Goal: Task Accomplishment & Management: Use online tool/utility

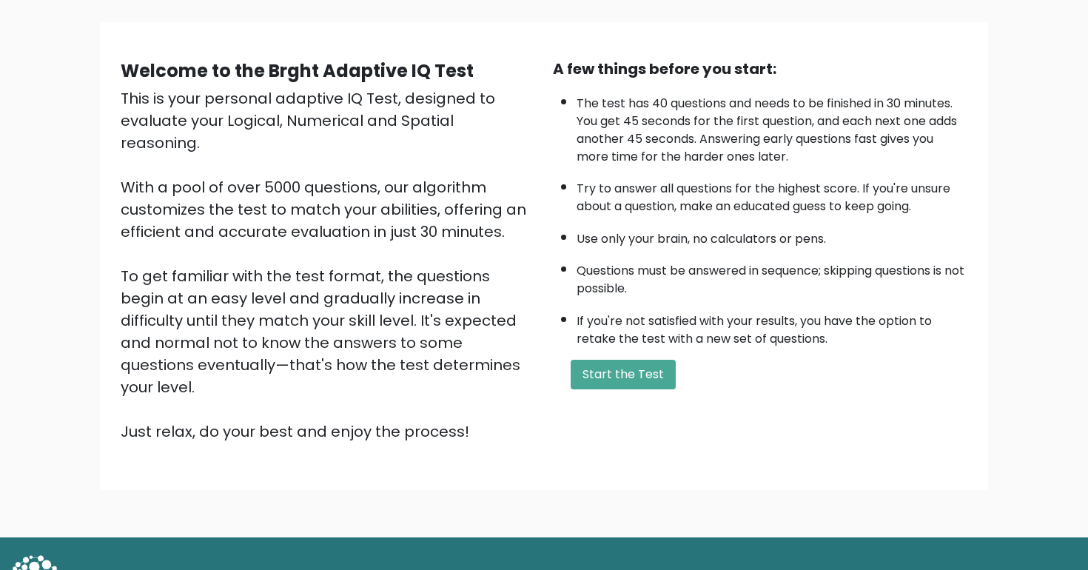
scroll to position [103, 0]
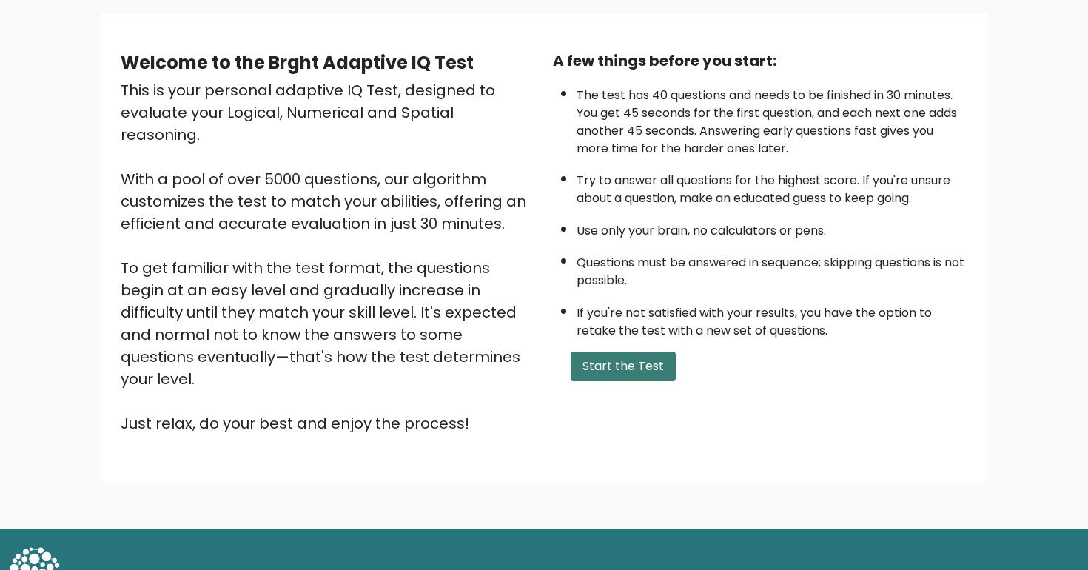
click at [625, 371] on button "Start the Test" at bounding box center [623, 367] width 105 height 30
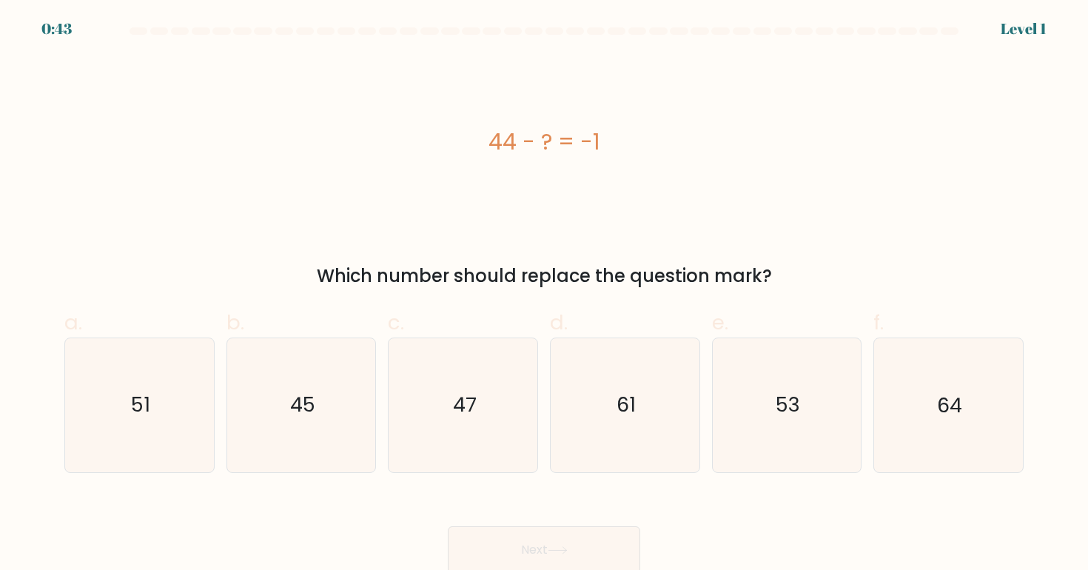
scroll to position [3, 0]
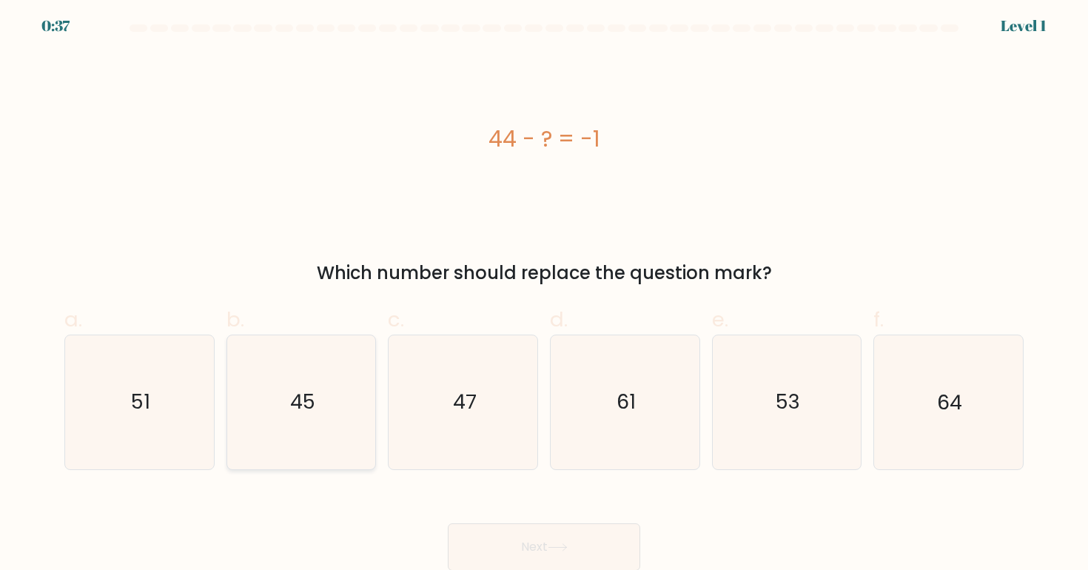
click at [323, 400] on icon "45" at bounding box center [301, 401] width 133 height 133
click at [544, 292] on input "b. 45" at bounding box center [544, 287] width 1 height 10
radio input "true"
click at [503, 534] on button "Next" at bounding box center [544, 546] width 192 height 47
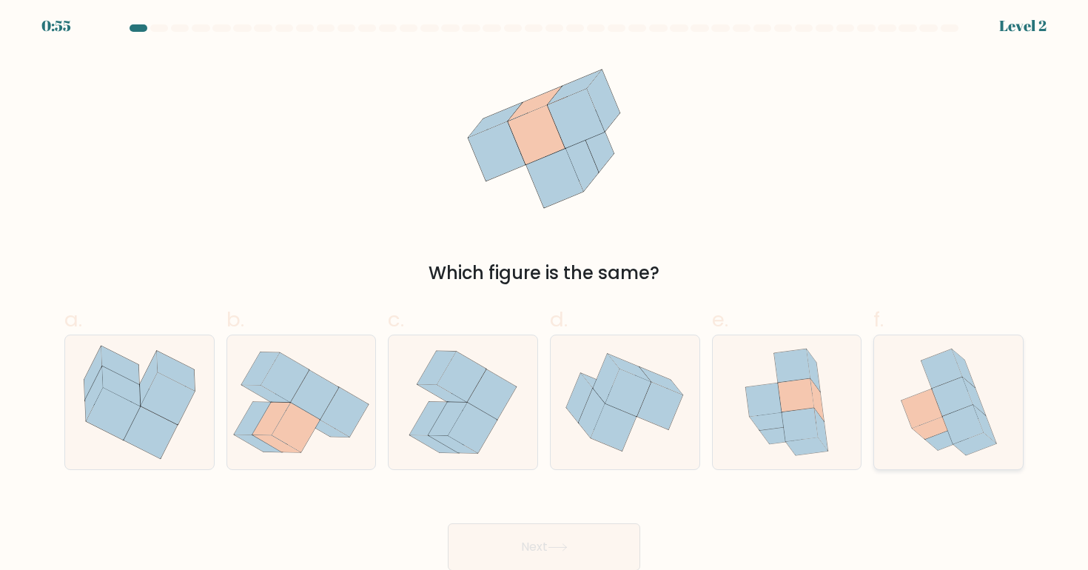
click at [944, 408] on icon at bounding box center [952, 396] width 41 height 39
click at [545, 292] on input "f." at bounding box center [544, 287] width 1 height 10
radio input "true"
click at [282, 400] on icon at bounding box center [266, 393] width 48 height 17
click at [544, 292] on input "b." at bounding box center [544, 287] width 1 height 10
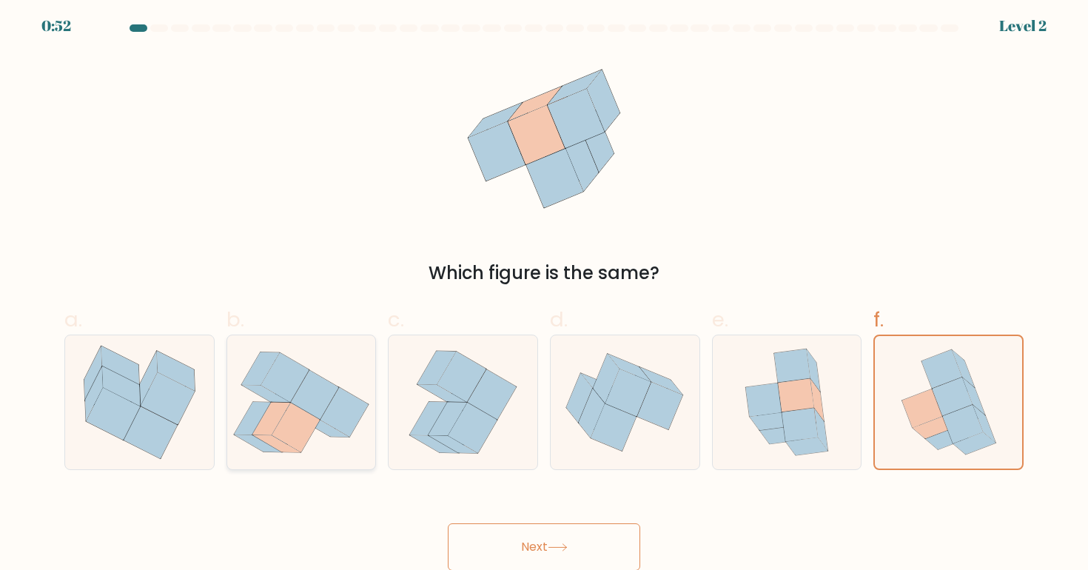
radio input "true"
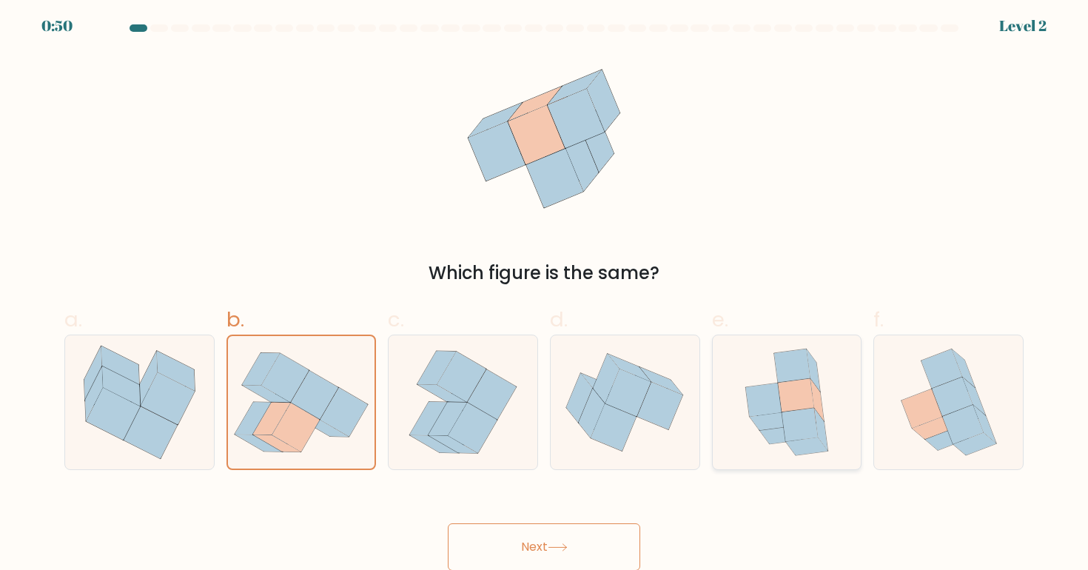
click at [773, 404] on icon at bounding box center [764, 399] width 36 height 33
click at [545, 292] on input "e." at bounding box center [544, 287] width 1 height 10
radio input "true"
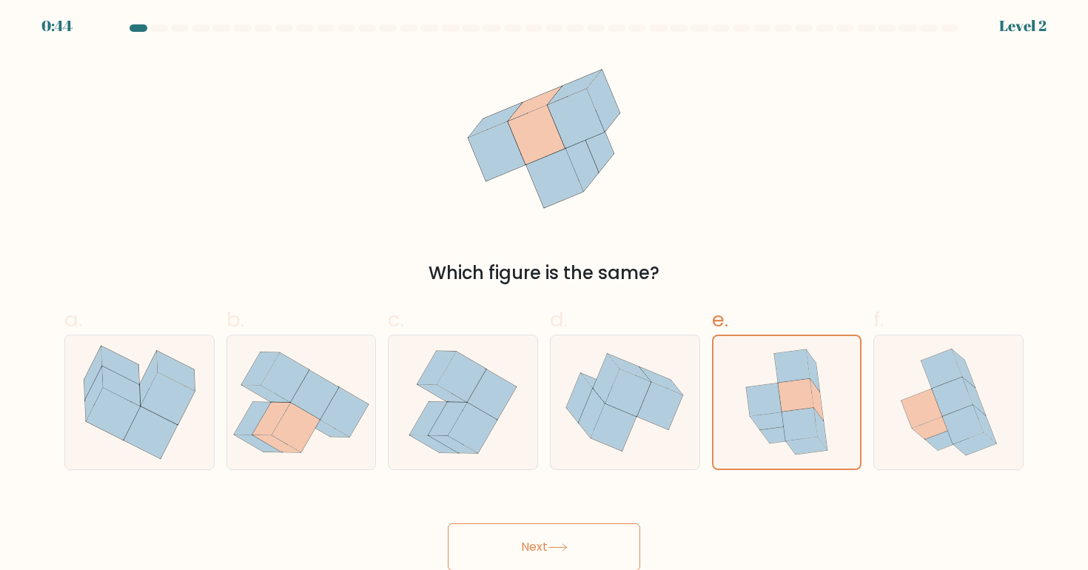
click at [562, 539] on button "Next" at bounding box center [544, 546] width 192 height 47
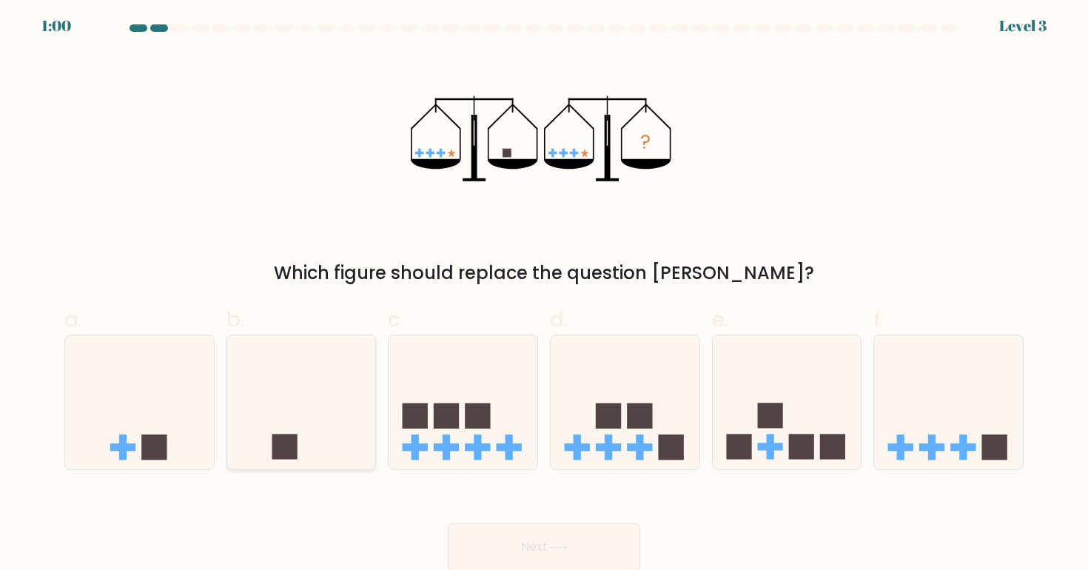
click at [289, 431] on icon at bounding box center [301, 401] width 149 height 123
click at [544, 292] on input "b." at bounding box center [544, 287] width 1 height 10
radio input "true"
click at [554, 537] on button "Next" at bounding box center [544, 546] width 192 height 47
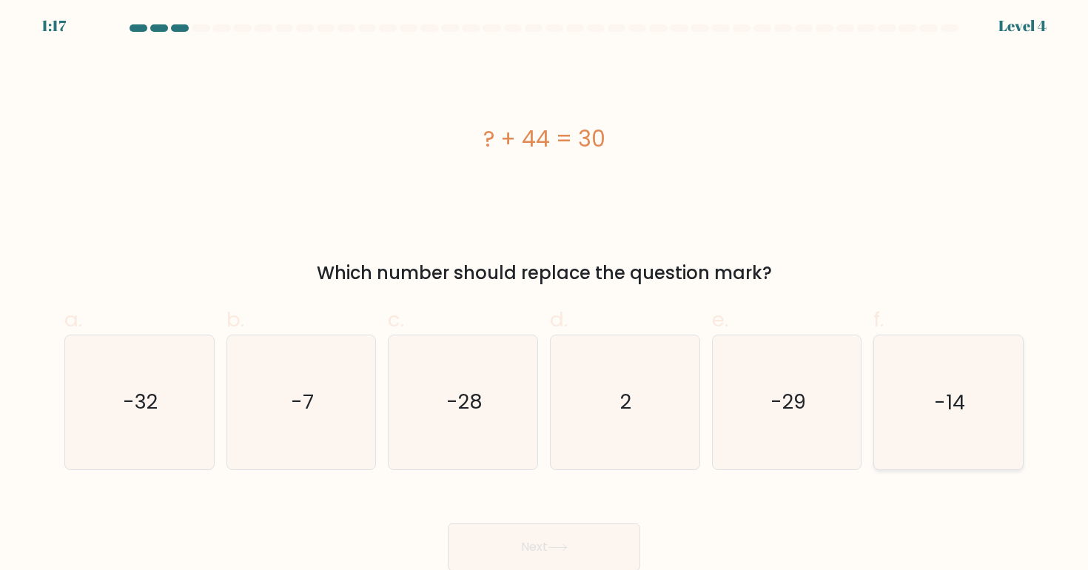
click at [982, 389] on icon "-14" at bounding box center [947, 401] width 133 height 133
click at [545, 292] on input "f. -14" at bounding box center [544, 287] width 1 height 10
radio input "true"
click at [546, 535] on button "Next" at bounding box center [544, 546] width 192 height 47
click at [562, 532] on button "Next" at bounding box center [544, 546] width 192 height 47
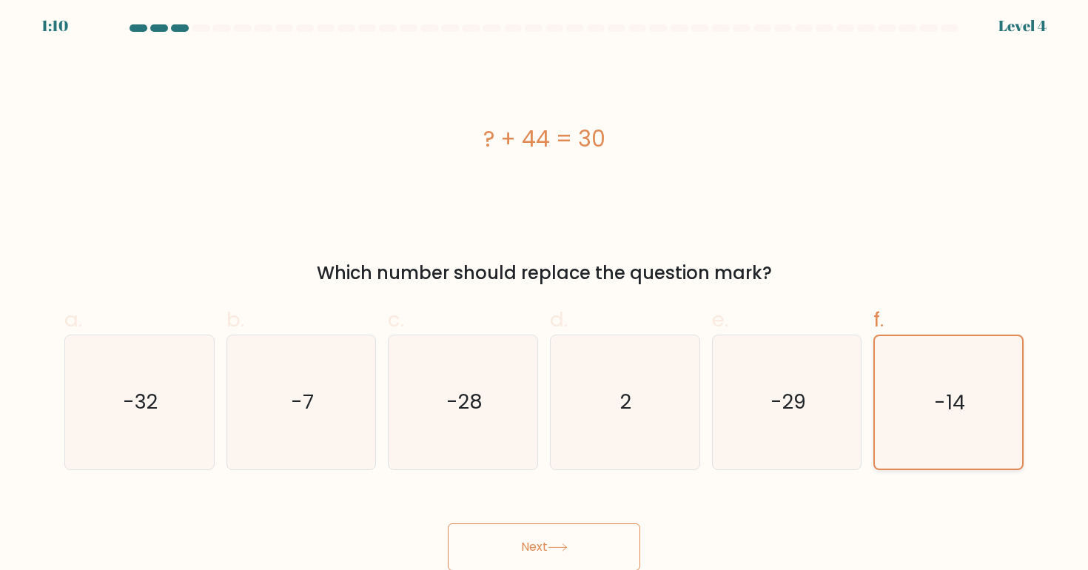
click at [923, 382] on icon "-14" at bounding box center [948, 402] width 132 height 132
click at [545, 292] on input "f. -14" at bounding box center [544, 287] width 1 height 10
click at [580, 545] on button "Next" at bounding box center [544, 546] width 192 height 47
click at [539, 539] on button "Next" at bounding box center [544, 546] width 192 height 47
click at [520, 542] on button "Next" at bounding box center [544, 546] width 192 height 47
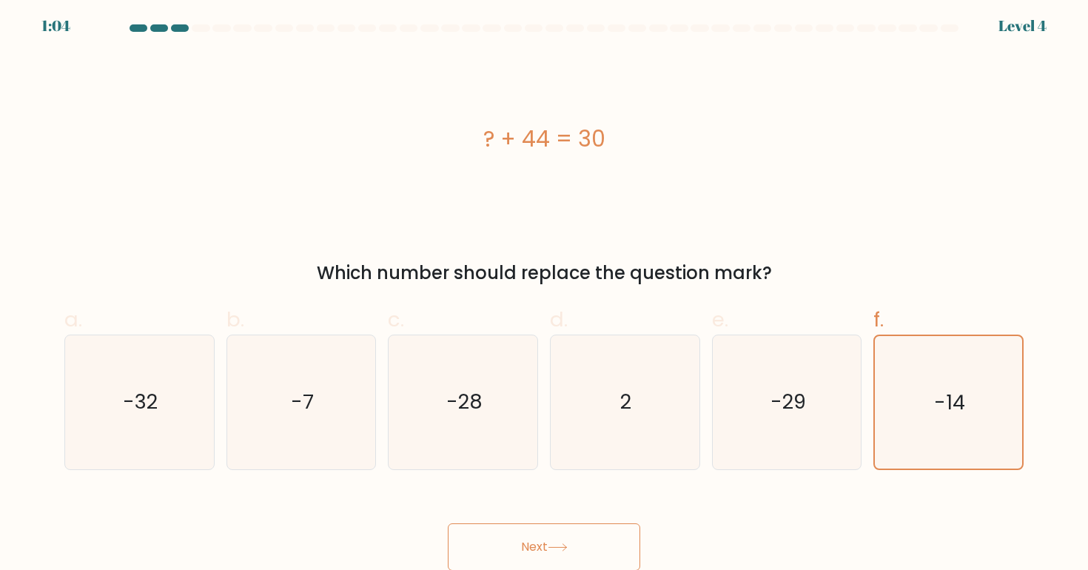
click at [520, 542] on button "Next" at bounding box center [544, 546] width 192 height 47
click at [522, 535] on button "Next" at bounding box center [544, 546] width 192 height 47
click at [559, 144] on div "? + 44 = 30" at bounding box center [543, 138] width 959 height 33
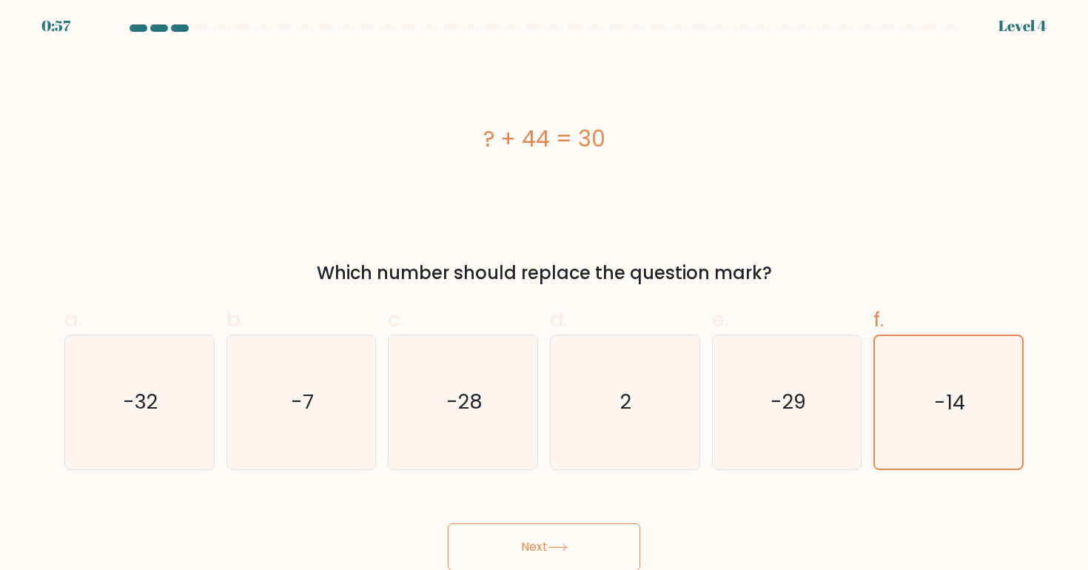
click at [475, 532] on button "Next" at bounding box center [544, 546] width 192 height 47
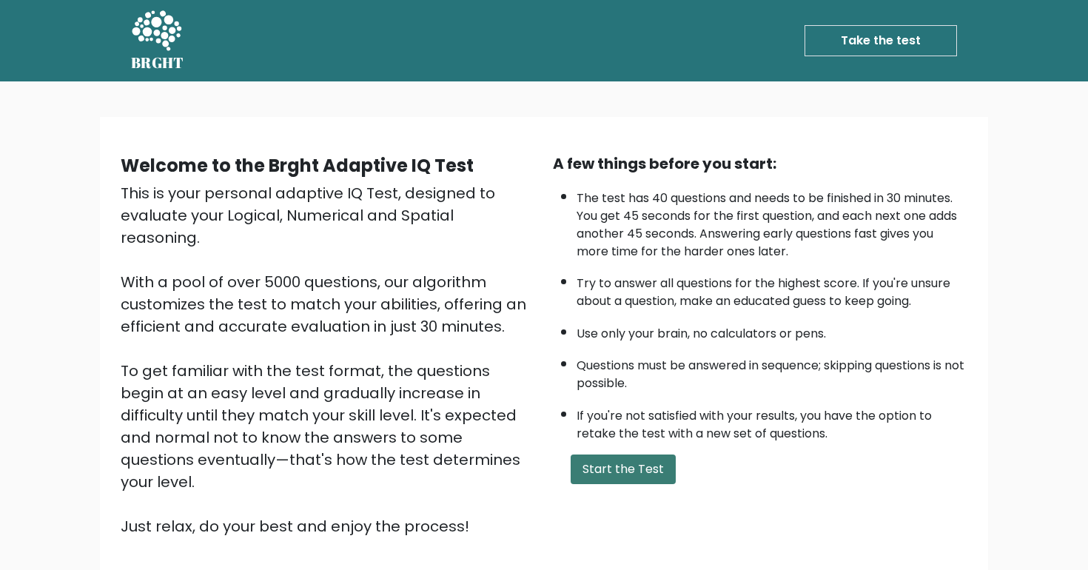
click at [647, 460] on button "Start the Test" at bounding box center [623, 469] width 105 height 30
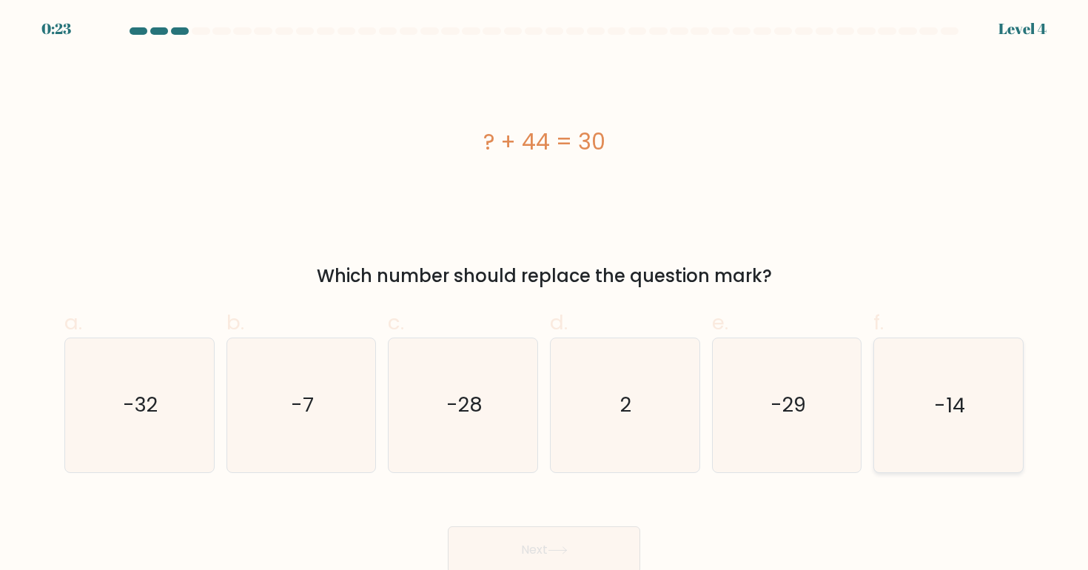
click at [936, 393] on text "-14" at bounding box center [949, 404] width 31 height 27
click at [545, 295] on input "f. -14" at bounding box center [544, 290] width 1 height 10
radio input "true"
click at [521, 542] on button "Next" at bounding box center [544, 549] width 192 height 47
click at [533, 531] on button "Next" at bounding box center [544, 549] width 192 height 47
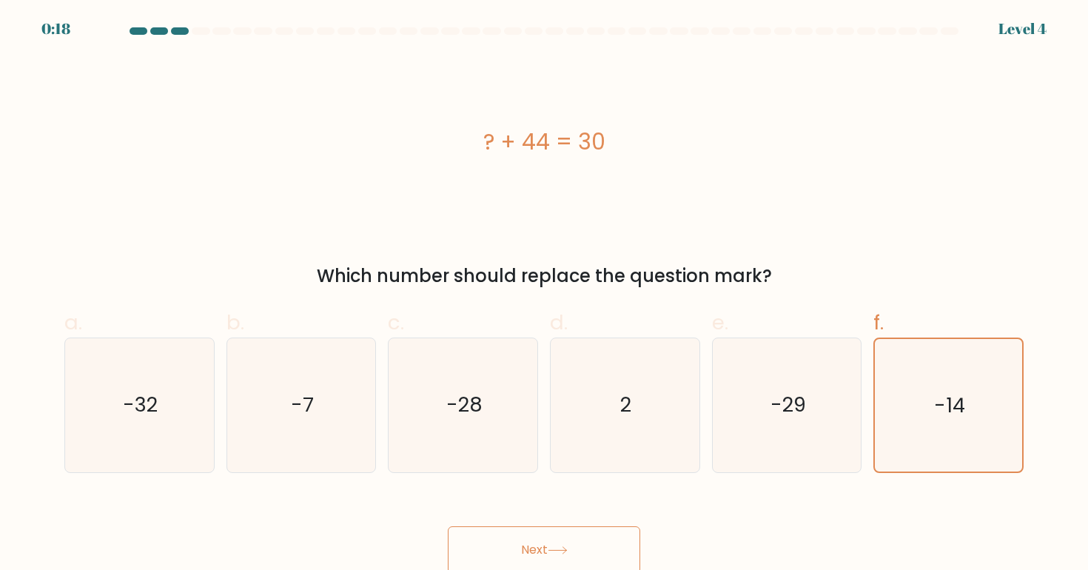
click at [533, 531] on button "Next" at bounding box center [544, 549] width 192 height 47
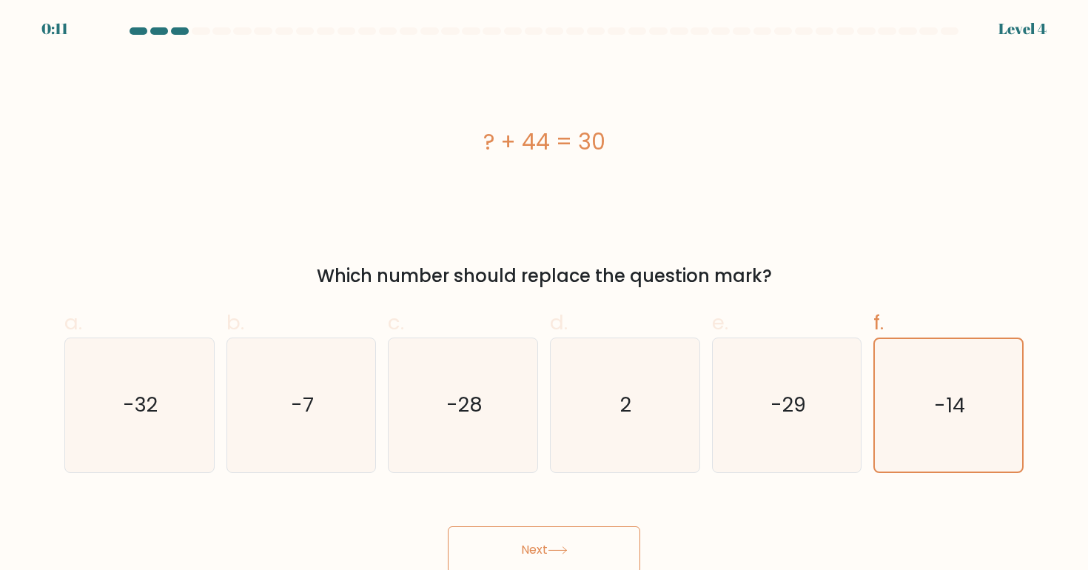
click at [558, 534] on button "Next" at bounding box center [544, 549] width 192 height 47
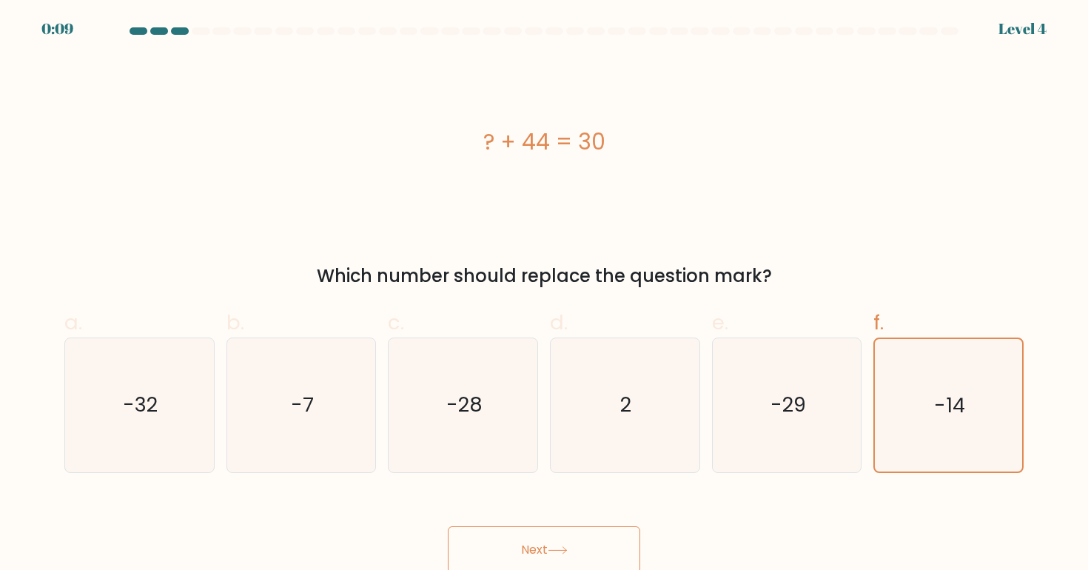
click at [558, 534] on button "Next" at bounding box center [544, 549] width 192 height 47
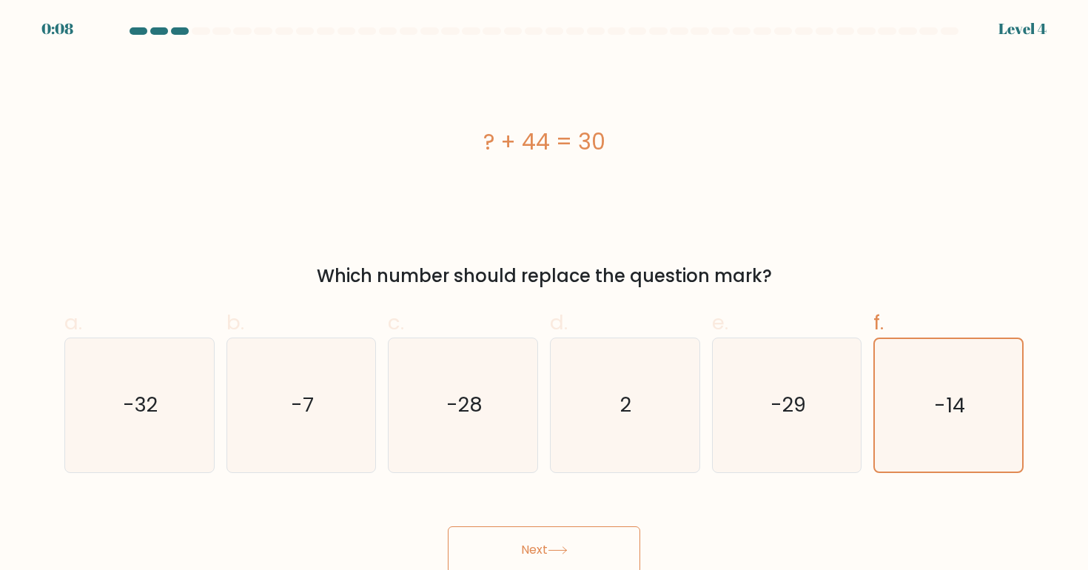
click at [558, 534] on button "Next" at bounding box center [544, 549] width 192 height 47
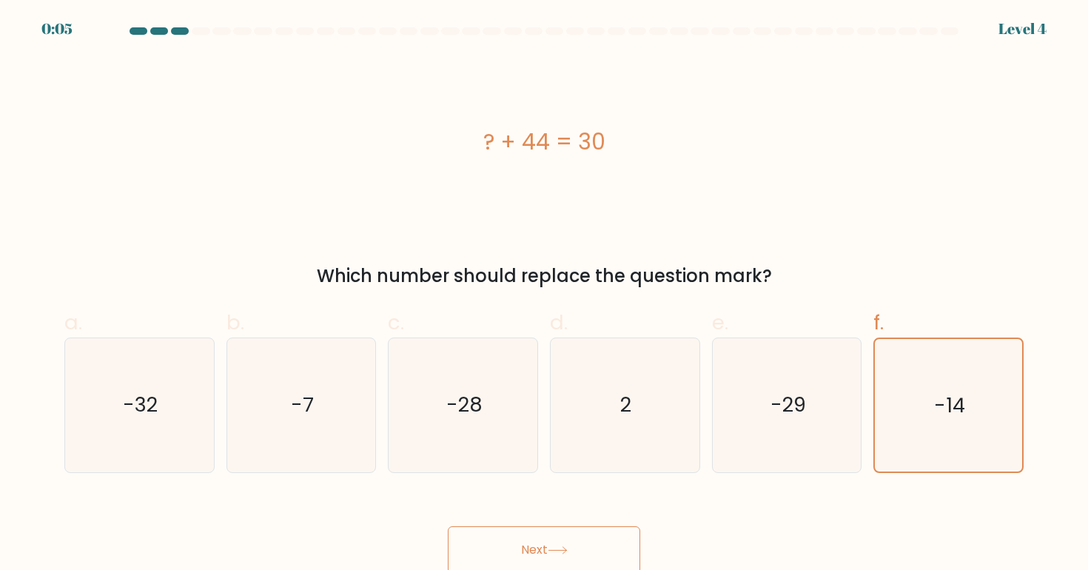
click at [551, 546] on button "Next" at bounding box center [544, 549] width 192 height 47
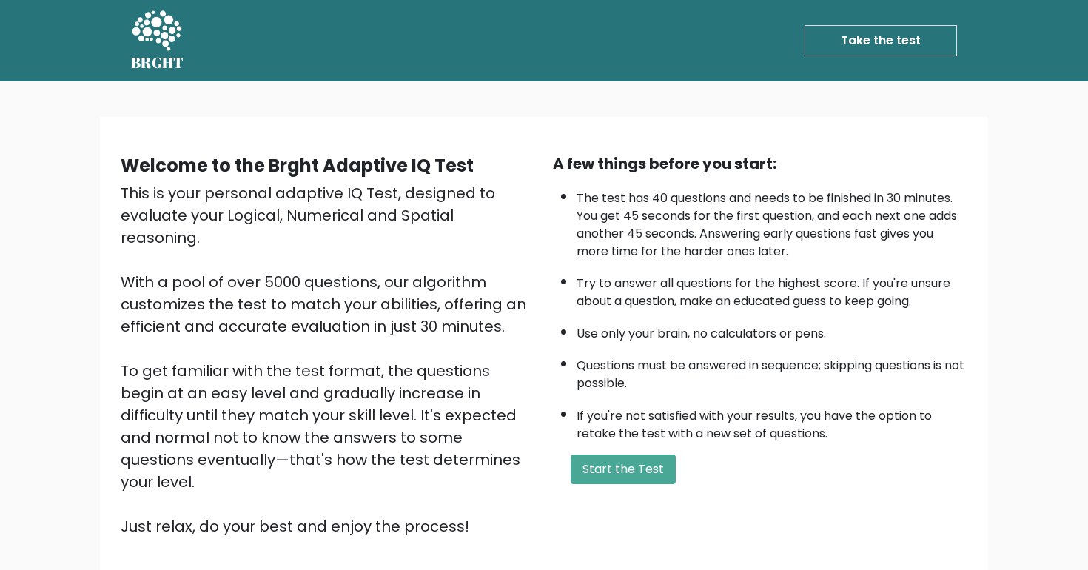
click at [892, 38] on link "Take the test" at bounding box center [880, 40] width 152 height 31
click at [736, 41] on link "Log in" at bounding box center [723, 41] width 47 height 30
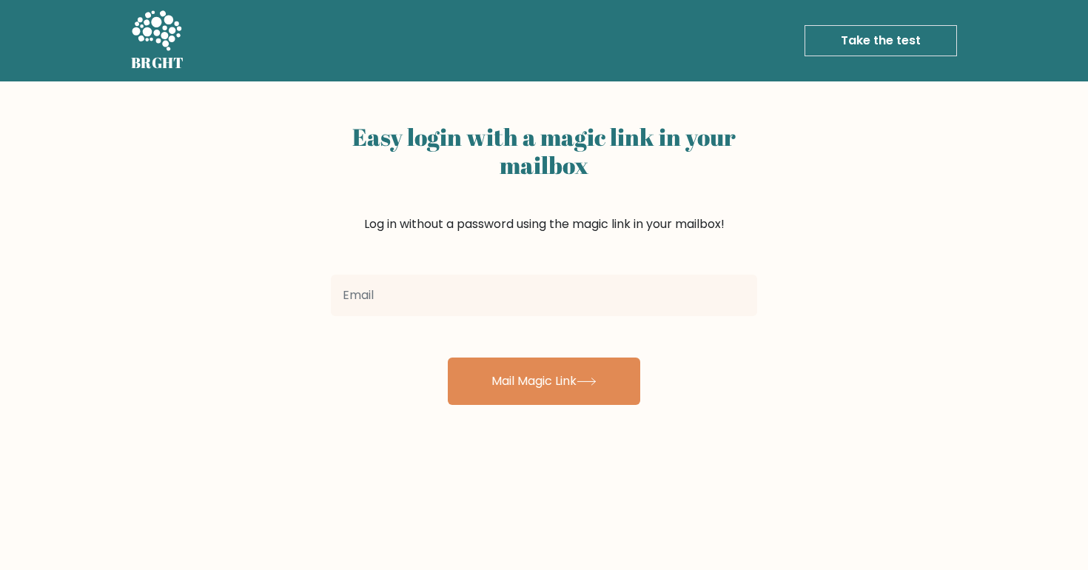
click at [527, 298] on input "email" at bounding box center [544, 295] width 426 height 41
type input "darrylbalasi1021@gmail.com"
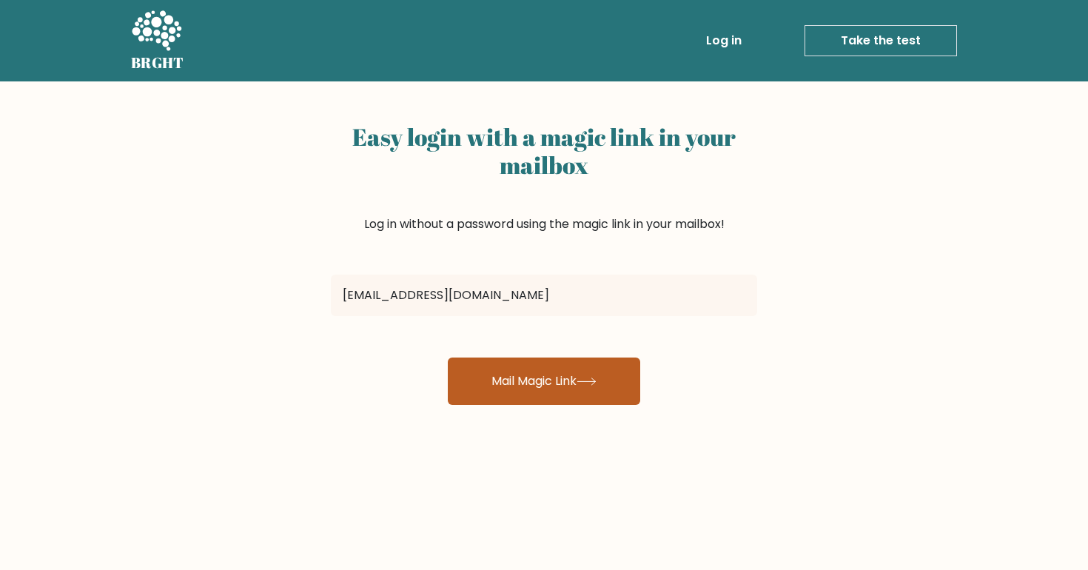
click at [574, 391] on button "Mail Magic Link" at bounding box center [544, 380] width 192 height 47
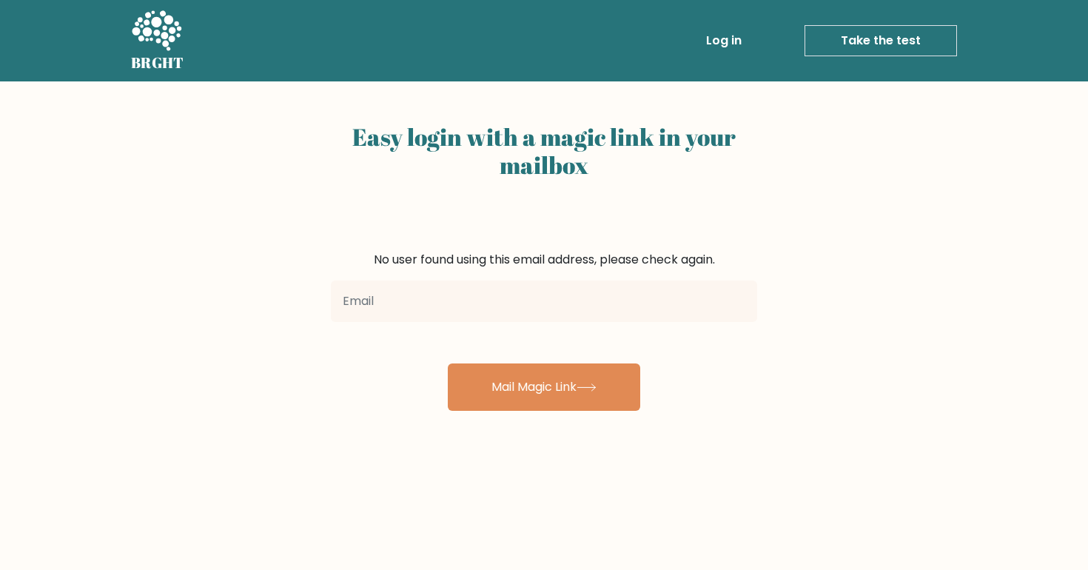
click at [845, 62] on div "BRGHT BRGHT Log in Take the test Take the test" at bounding box center [544, 41] width 844 height 70
click at [855, 53] on link "Take the test" at bounding box center [880, 40] width 152 height 31
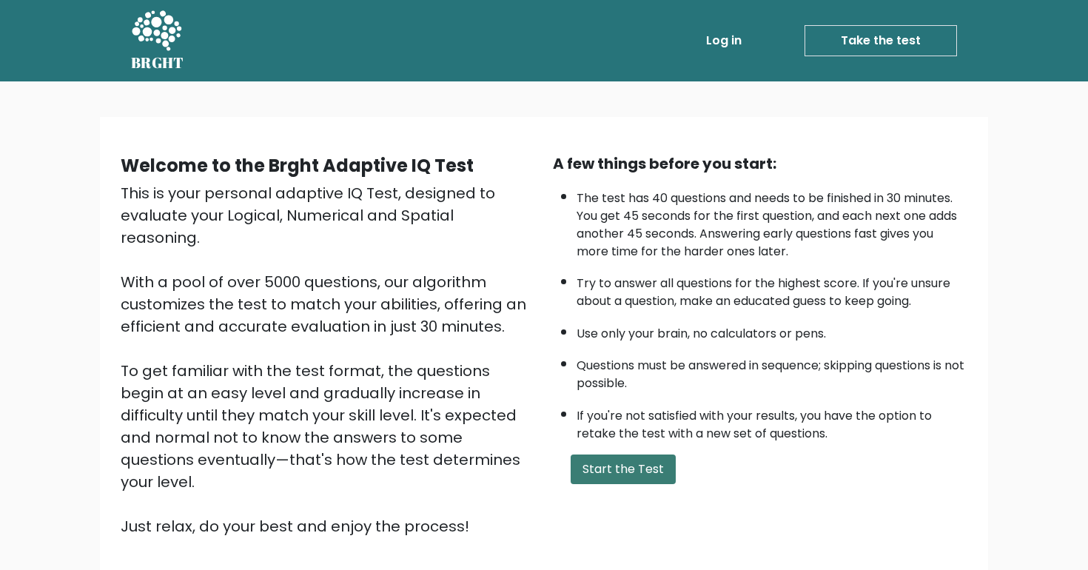
click at [639, 473] on button "Start the Test" at bounding box center [623, 469] width 105 height 30
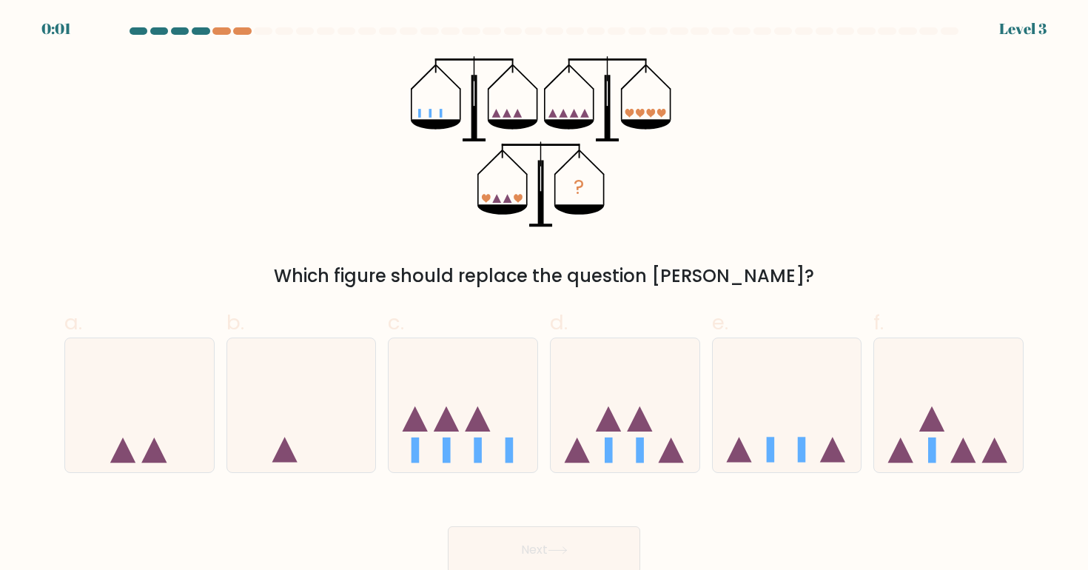
scroll to position [3, 0]
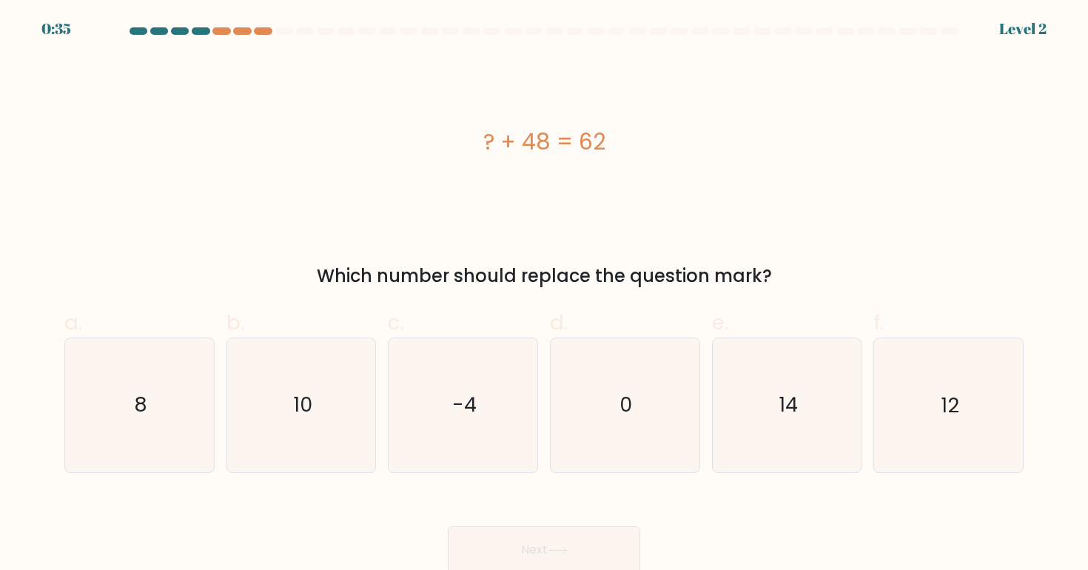
scroll to position [3, 0]
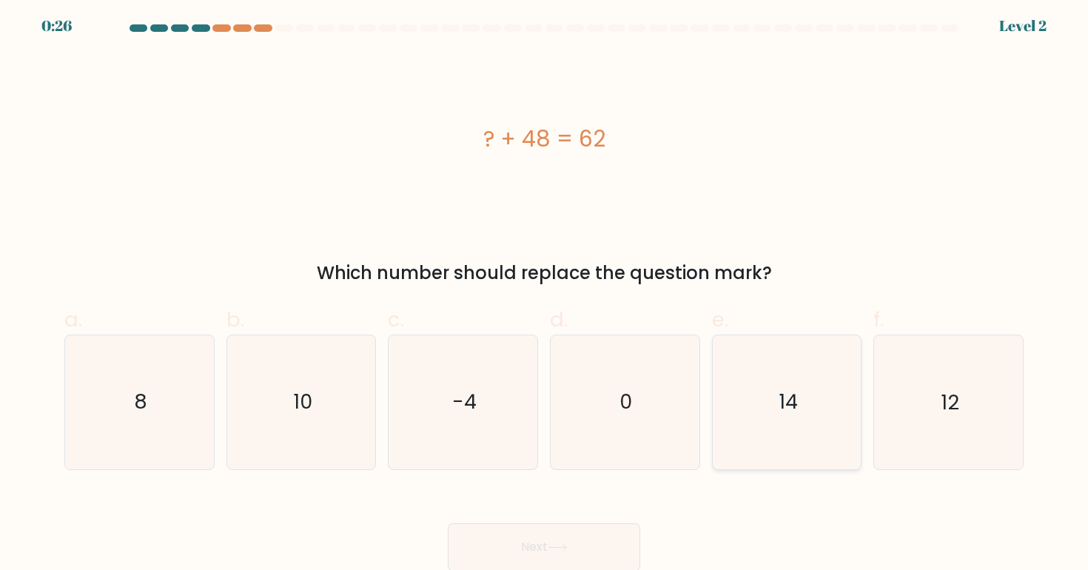
click at [799, 390] on icon "14" at bounding box center [786, 401] width 133 height 133
click at [545, 292] on input "e. 14" at bounding box center [544, 287] width 1 height 10
radio input "true"
click at [568, 531] on button "Next" at bounding box center [544, 546] width 192 height 47
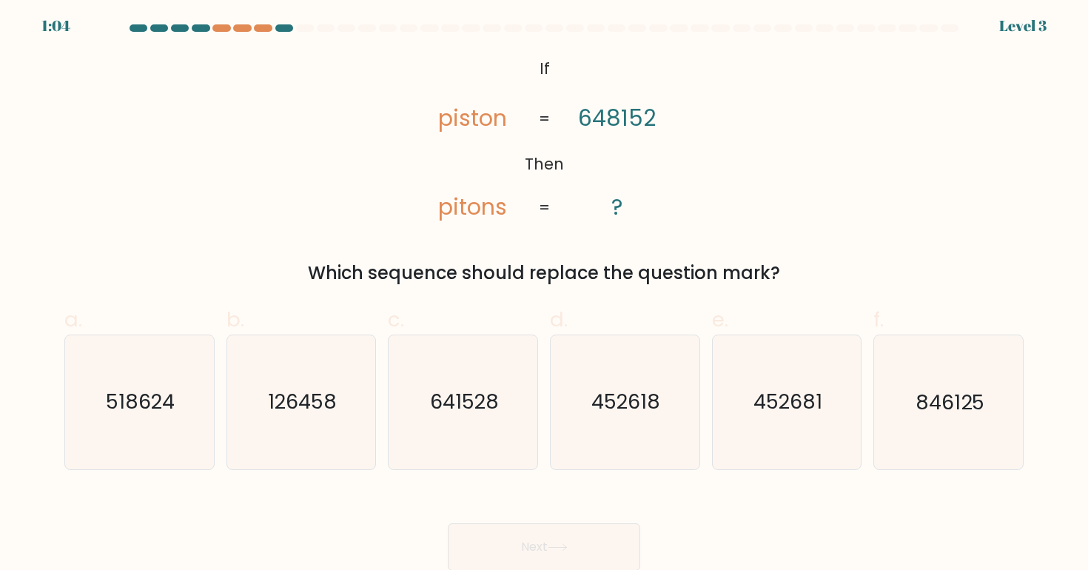
scroll to position [0, 0]
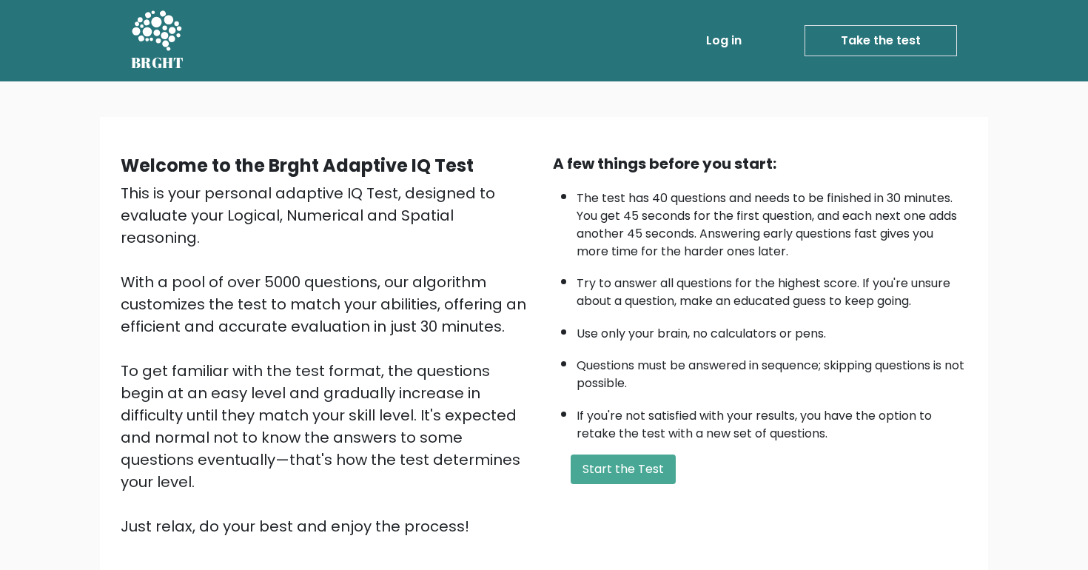
click at [629, 196] on li "The test has 40 questions and needs to be finished in 30 minutes. You get 45 se…" at bounding box center [771, 221] width 391 height 78
click at [641, 463] on button "Start the Test" at bounding box center [623, 469] width 105 height 30
click at [628, 468] on button "Start the Test" at bounding box center [623, 469] width 105 height 30
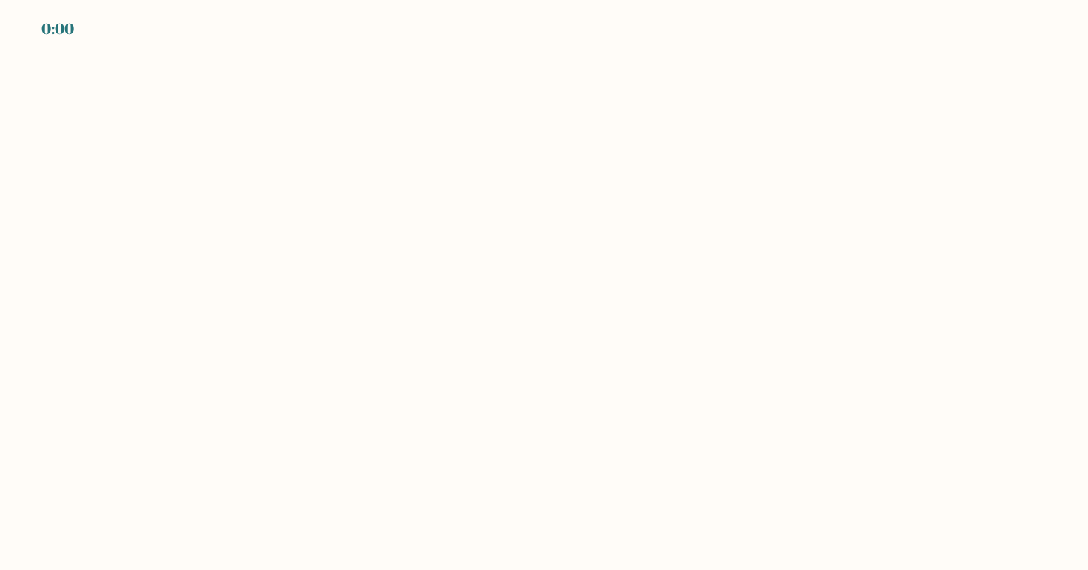
scroll to position [1, 0]
